Goal: Navigation & Orientation: Find specific page/section

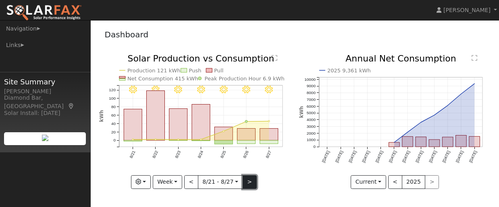
click at [248, 184] on button ">" at bounding box center [249, 183] width 14 height 14
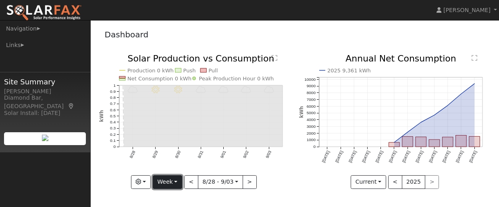
click at [179, 182] on button "Week" at bounding box center [167, 183] width 29 height 14
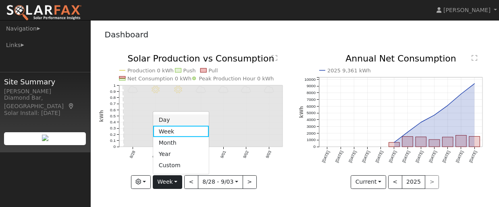
click at [180, 120] on link "Day" at bounding box center [181, 120] width 56 height 11
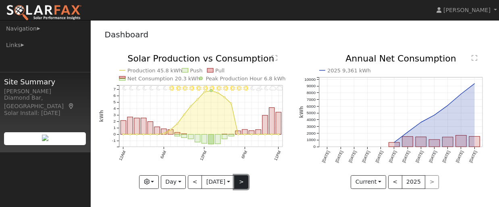
click at [247, 184] on button ">" at bounding box center [241, 183] width 14 height 14
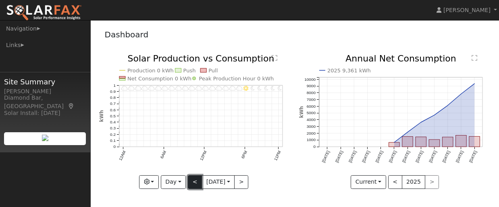
click at [193, 186] on button "<" at bounding box center [195, 183] width 14 height 14
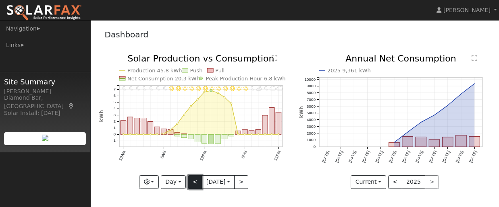
click at [193, 186] on button "<" at bounding box center [195, 183] width 14 height 14
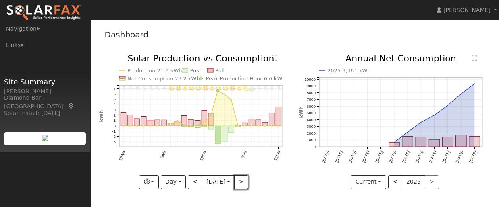
click at [245, 184] on button ">" at bounding box center [241, 183] width 14 height 14
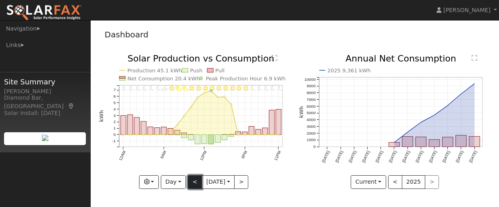
click at [194, 183] on button "<" at bounding box center [195, 183] width 14 height 14
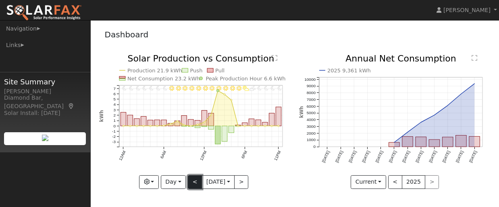
click at [193, 183] on button "<" at bounding box center [195, 183] width 14 height 14
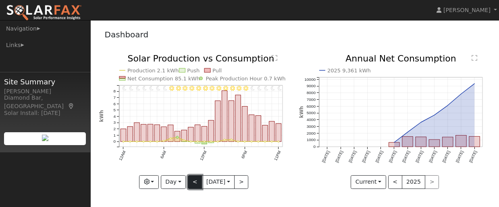
click at [193, 183] on button "<" at bounding box center [195, 183] width 14 height 14
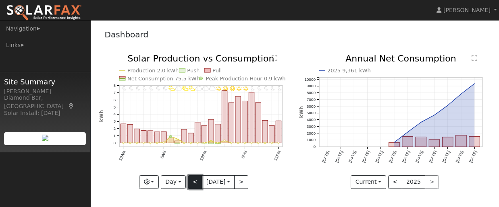
click at [193, 183] on button "<" at bounding box center [195, 183] width 14 height 14
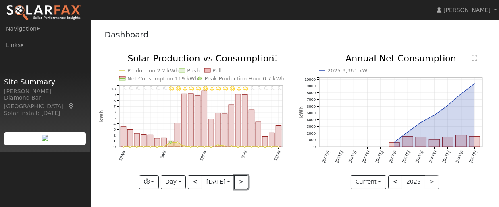
click at [241, 180] on button ">" at bounding box center [241, 183] width 14 height 14
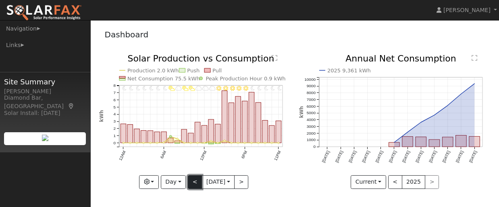
click at [192, 180] on button "<" at bounding box center [195, 183] width 14 height 14
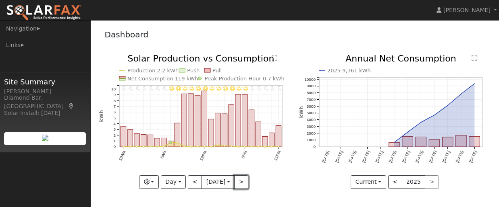
click at [242, 178] on button ">" at bounding box center [241, 183] width 14 height 14
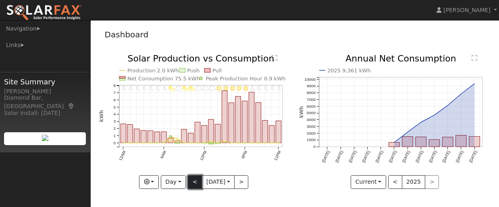
click at [193, 182] on button "<" at bounding box center [195, 183] width 14 height 14
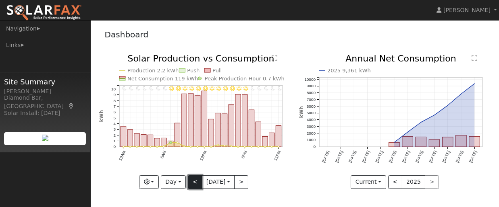
click at [193, 182] on button "<" at bounding box center [195, 183] width 14 height 14
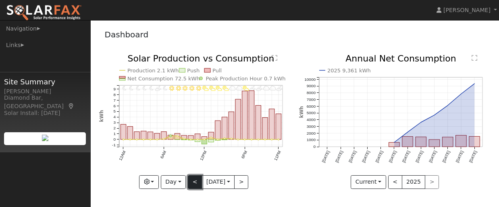
click at [193, 182] on button "<" at bounding box center [195, 183] width 14 height 14
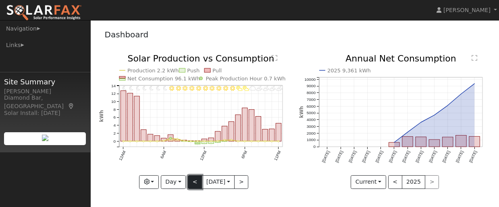
click at [193, 182] on button "<" at bounding box center [195, 183] width 14 height 14
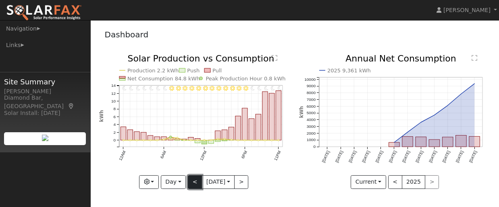
click at [193, 182] on button "<" at bounding box center [195, 183] width 14 height 14
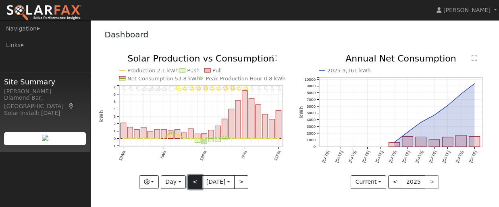
click at [193, 182] on button "<" at bounding box center [195, 183] width 14 height 14
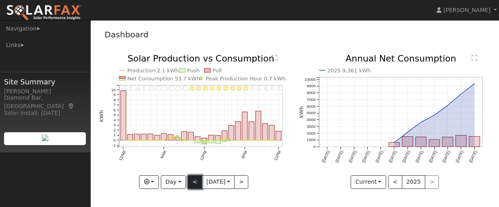
click at [193, 182] on button "<" at bounding box center [195, 183] width 14 height 14
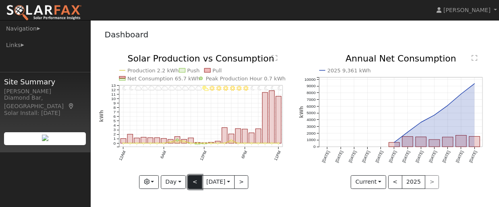
click at [193, 182] on button "<" at bounding box center [195, 183] width 14 height 14
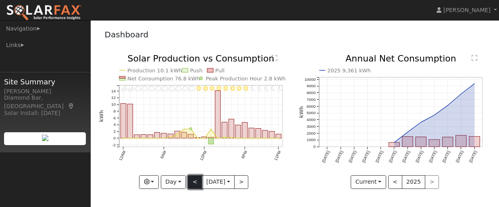
click at [193, 182] on button "<" at bounding box center [195, 183] width 14 height 14
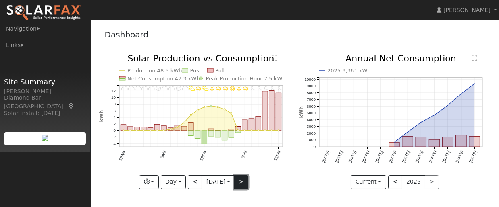
click at [239, 183] on button ">" at bounding box center [241, 183] width 14 height 14
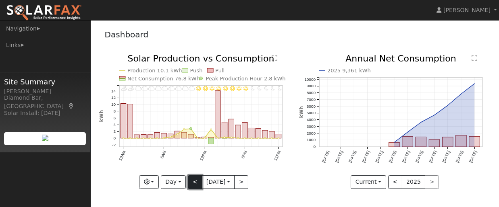
click at [195, 181] on button "<" at bounding box center [195, 183] width 14 height 14
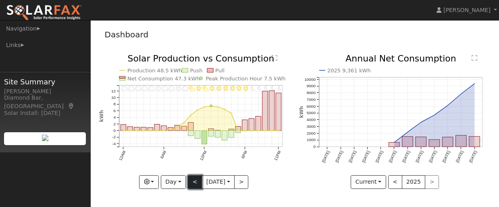
click at [196, 180] on button "<" at bounding box center [195, 183] width 14 height 14
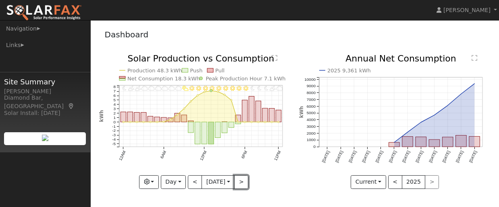
click at [239, 181] on button ">" at bounding box center [241, 183] width 14 height 14
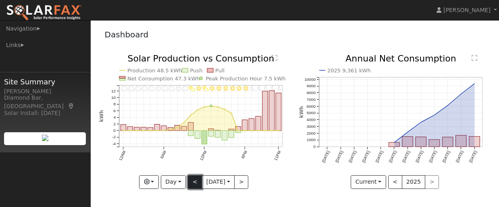
click at [188, 178] on button "<" at bounding box center [195, 183] width 14 height 14
type input "[DATE]"
